Goal: Check status: Check status

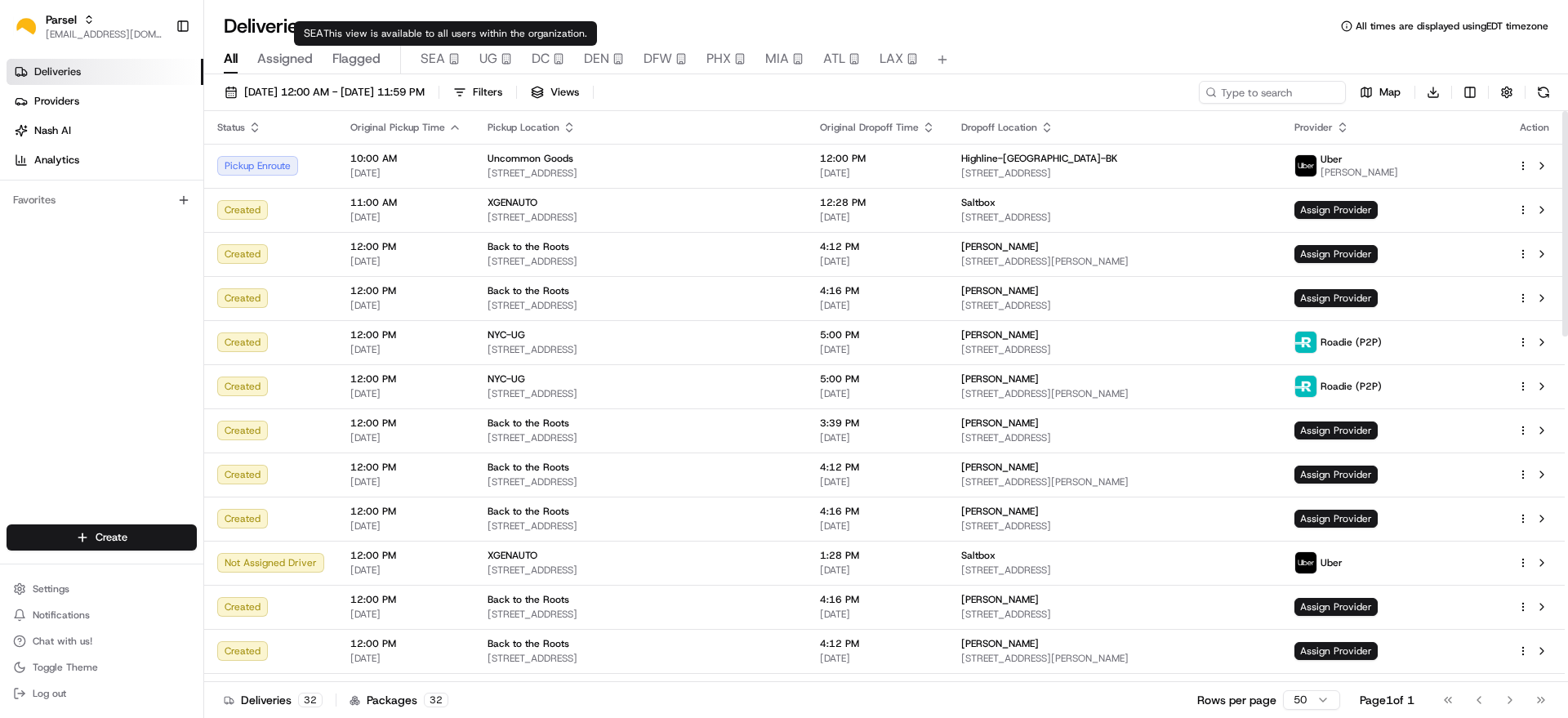
click at [492, 61] on span "UG" at bounding box center [488, 59] width 18 height 20
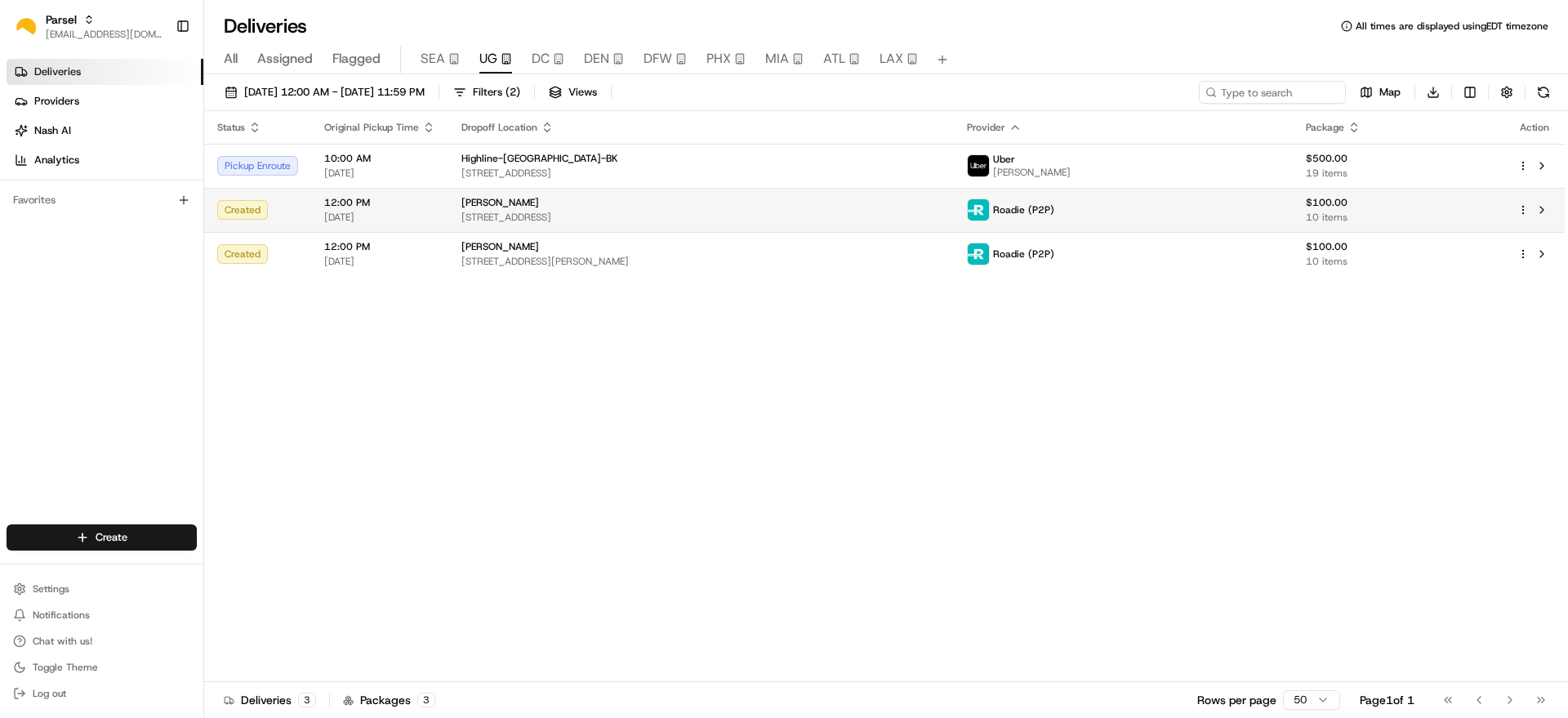
click at [618, 215] on span "101 Woodside Ave, Metuchen, NJ 08840, USA" at bounding box center [701, 217] width 479 height 13
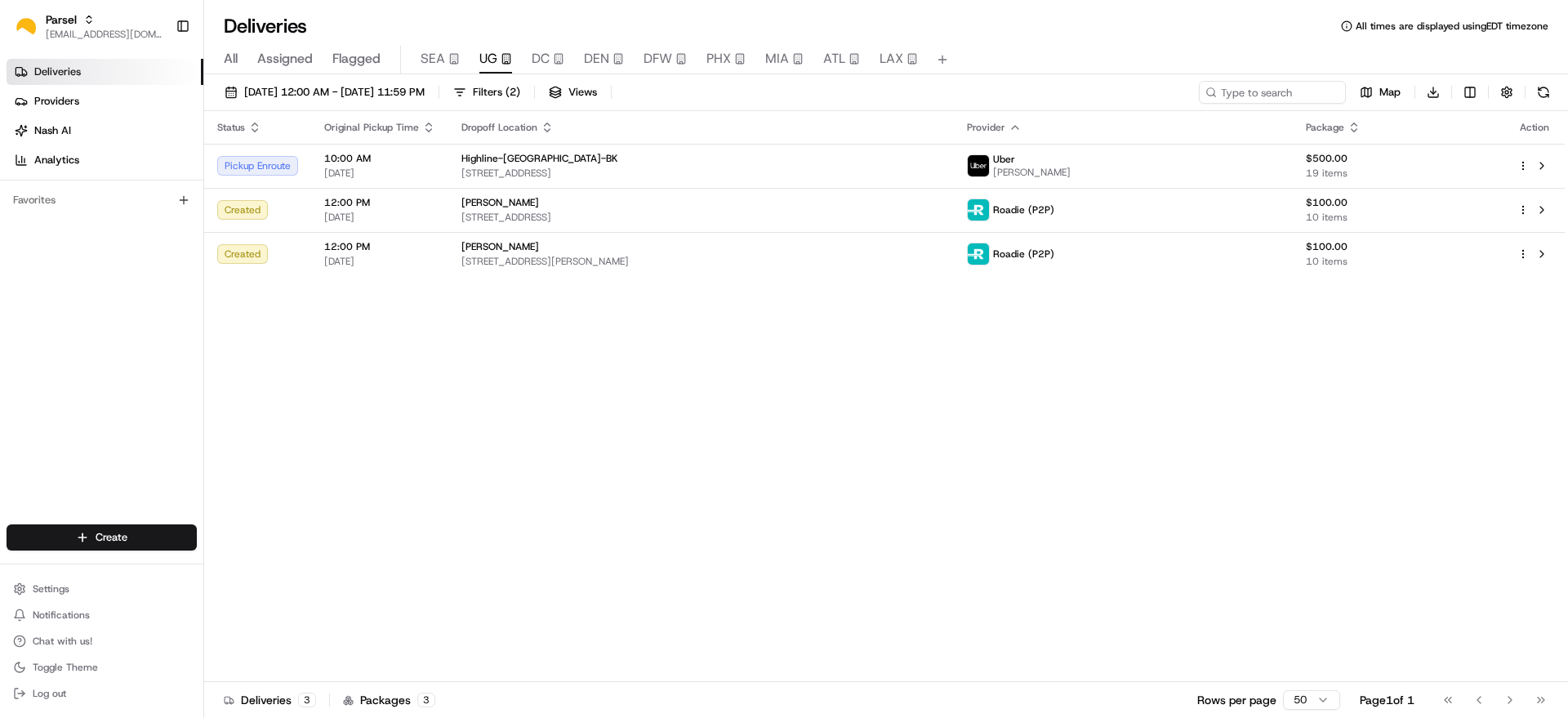
click at [590, 245] on div "Karen Ellis" at bounding box center [701, 247] width 479 height 13
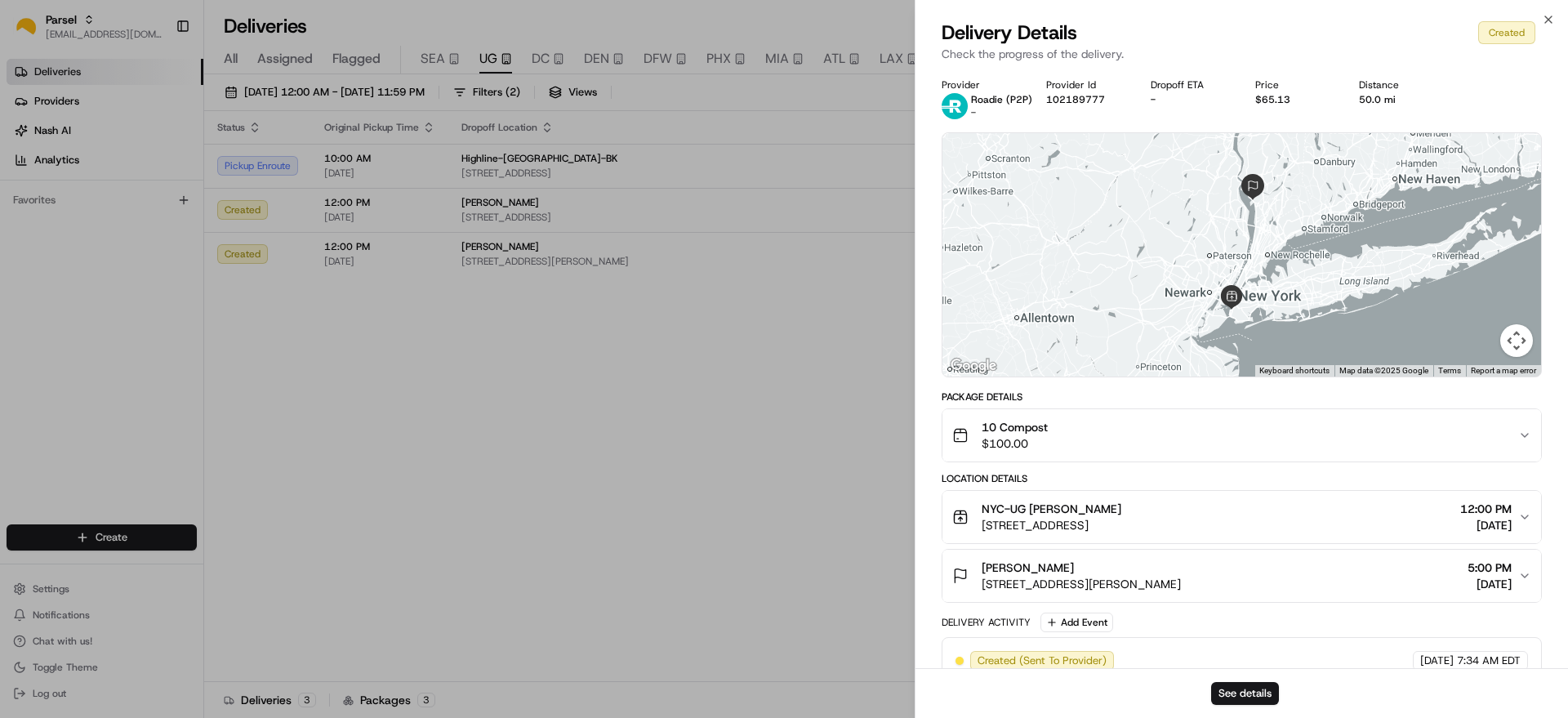
click at [1550, 8] on div "Close Delivery Details Created Check the progress of the delivery. Provider Roa…" at bounding box center [1241, 359] width 654 height 718
click at [1544, 22] on icon "button" at bounding box center [1548, 20] width 13 height 13
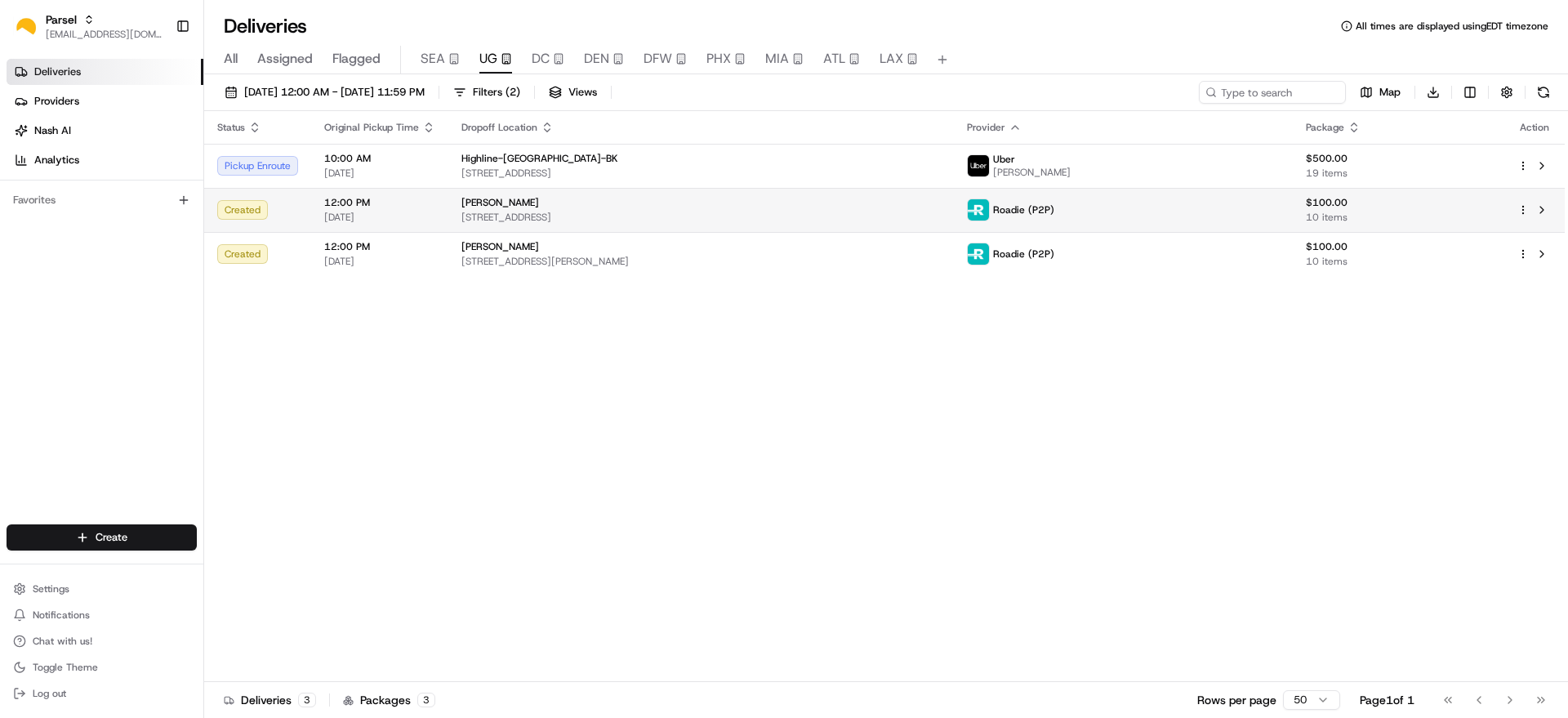
click at [1514, 212] on td at bounding box center [1533, 210] width 60 height 44
